Goal: Entertainment & Leisure: Consume media (video, audio)

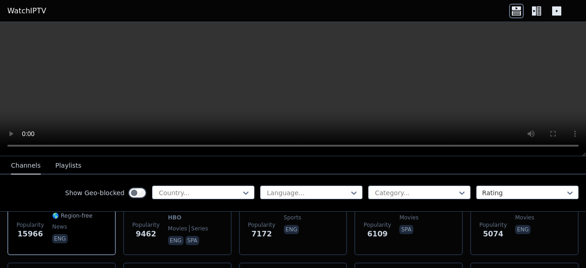
scroll to position [33, 0]
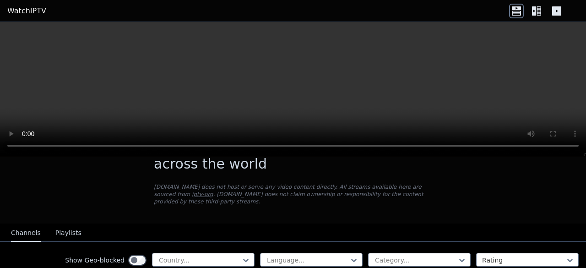
click at [539, 13] on icon at bounding box center [536, 11] width 15 height 15
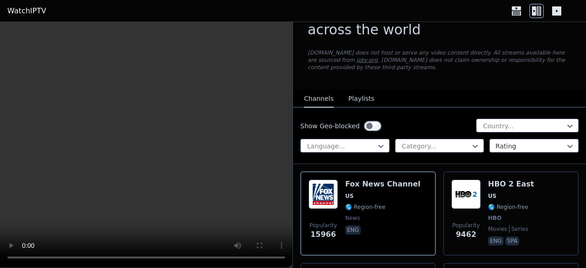
click at [578, 38] on div "WatchIPTV - Free IPTV streams from across the world [DOMAIN_NAME] does not host…" at bounding box center [439, 39] width 293 height 99
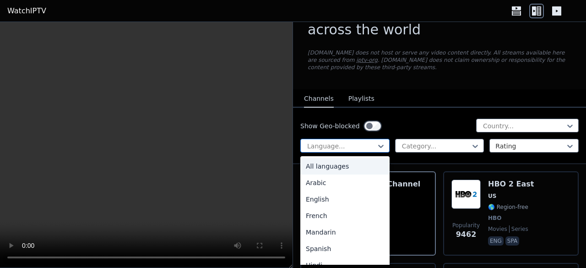
click at [363, 146] on div at bounding box center [341, 145] width 70 height 9
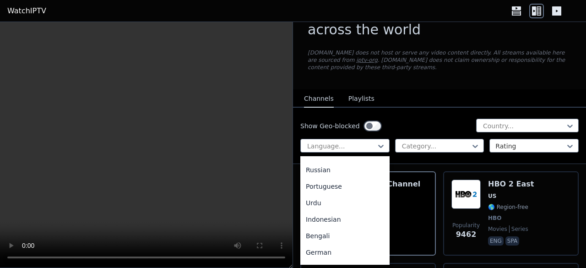
scroll to position [110, 0]
click at [335, 187] on div "Portuguese" at bounding box center [344, 188] width 89 height 16
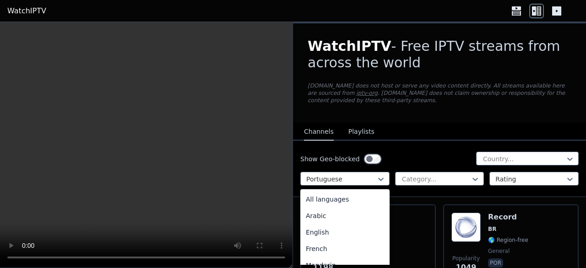
scroll to position [18, 0]
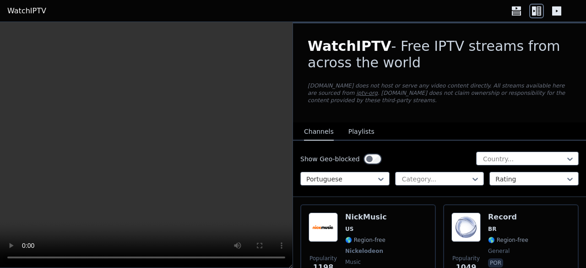
drag, startPoint x: 521, startPoint y: 114, endPoint x: 516, endPoint y: 127, distance: 13.8
drag, startPoint x: 569, startPoint y: 171, endPoint x: 570, endPoint y: 185, distance: 14.7
click at [569, 176] on div "Show Geo-blocked Country... Portuguese Category... Rating" at bounding box center [439, 168] width 293 height 56
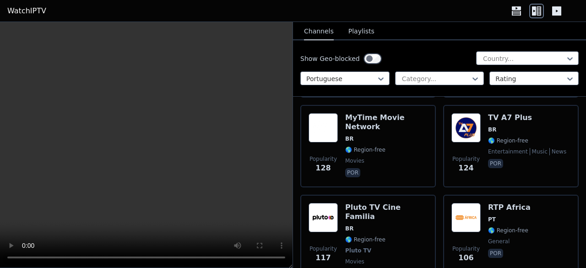
scroll to position [1117, 0]
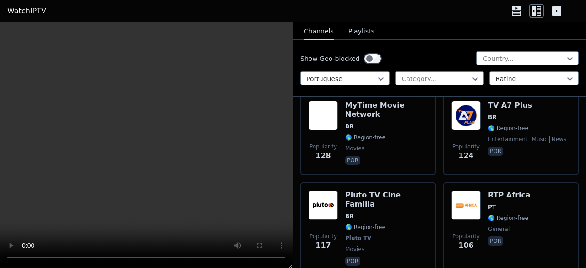
drag, startPoint x: 224, startPoint y: 178, endPoint x: 199, endPoint y: 178, distance: 25.6
click at [199, 178] on video at bounding box center [146, 145] width 292 height 246
drag, startPoint x: 199, startPoint y: 178, endPoint x: 232, endPoint y: 201, distance: 40.9
click at [232, 201] on video at bounding box center [146, 145] width 292 height 246
drag, startPoint x: 224, startPoint y: 186, endPoint x: 269, endPoint y: 236, distance: 67.4
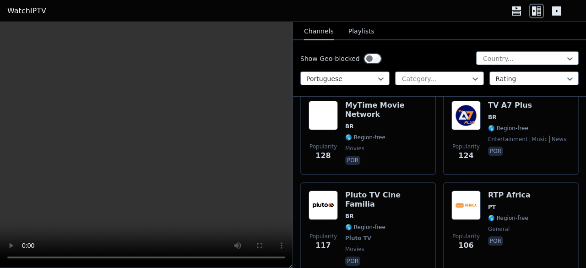
click at [267, 234] on video at bounding box center [146, 145] width 292 height 246
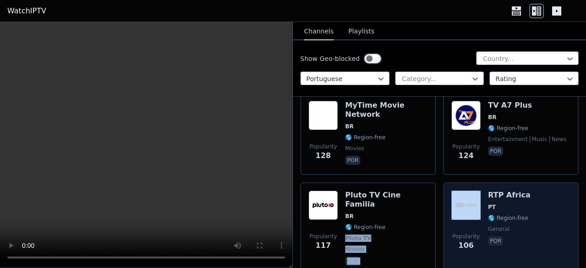
drag, startPoint x: 390, startPoint y: 214, endPoint x: 455, endPoint y: 212, distance: 65.0
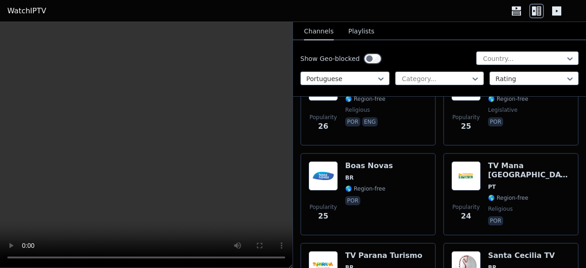
scroll to position [4228, 0]
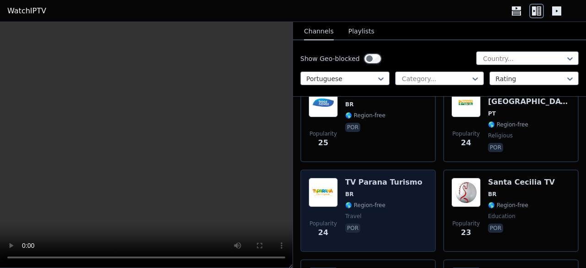
click at [394, 178] on div "TV Parana Turismo BR 🌎 Region-free travel por" at bounding box center [383, 211] width 77 height 66
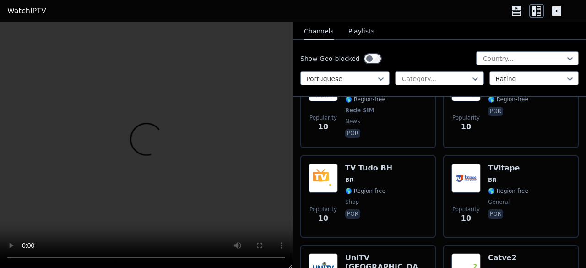
scroll to position [7523, 0]
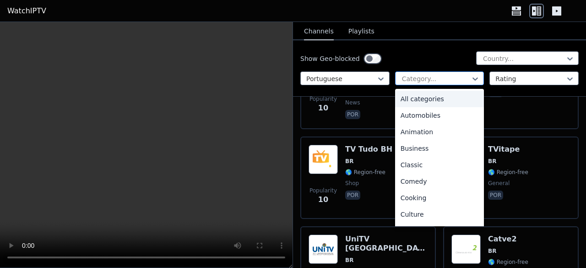
click at [431, 74] on div at bounding box center [436, 78] width 70 height 9
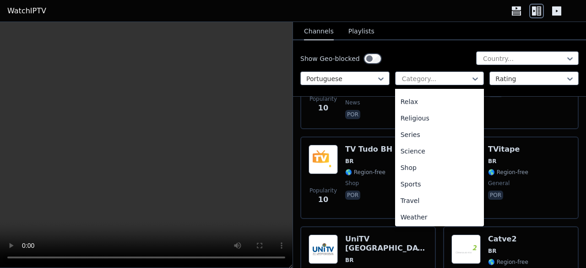
scroll to position [311, 0]
click at [417, 180] on div "Sports" at bounding box center [439, 183] width 89 height 16
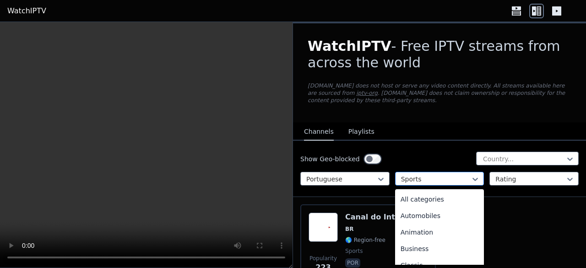
scroll to position [282, 0]
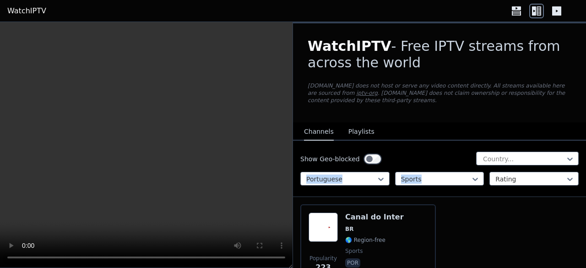
click at [422, 168] on div "Show Geo-blocked Country... Portuguese Sports Rating" at bounding box center [439, 168] width 293 height 56
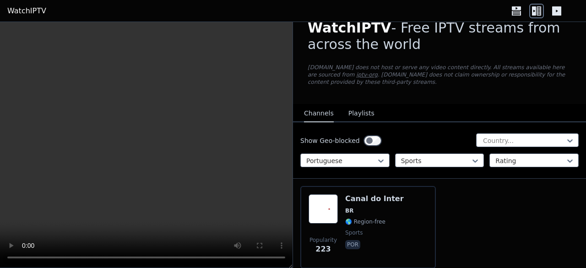
scroll to position [57, 0]
